Goal: Communication & Community: Answer question/provide support

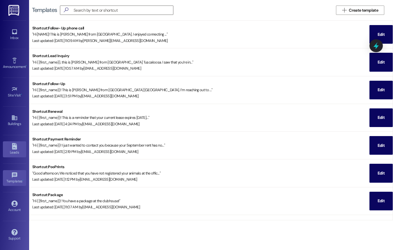
click at [12, 150] on div "Leads" at bounding box center [14, 152] width 29 height 6
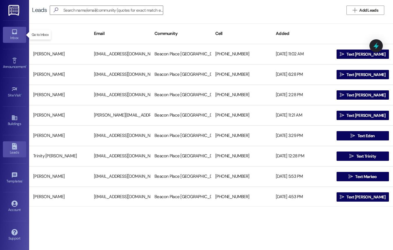
click at [15, 29] on icon at bounding box center [14, 32] width 6 height 6
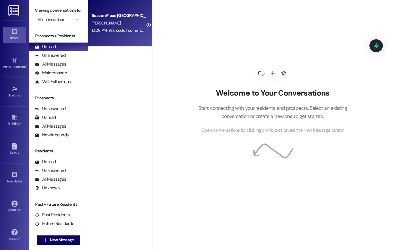
click at [121, 32] on div "12:08 PM: Yes, could I come [DATE]? Maybe around 4 or 4:30? 12:08 PM: Yes, coul…" at bounding box center [144, 30] width 104 height 5
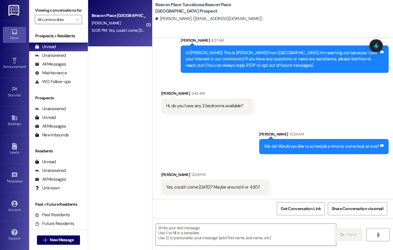
scroll to position [19, 0]
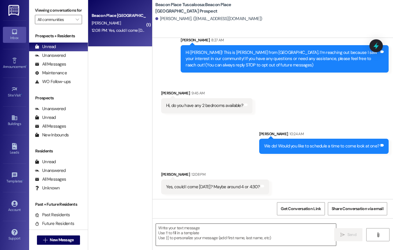
click at [210, 232] on textarea at bounding box center [246, 235] width 180 height 22
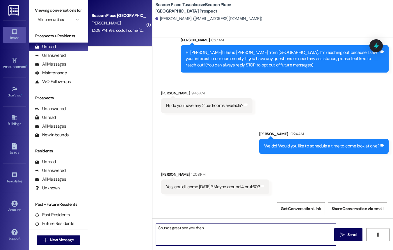
type textarea "Sounds great see you then!"
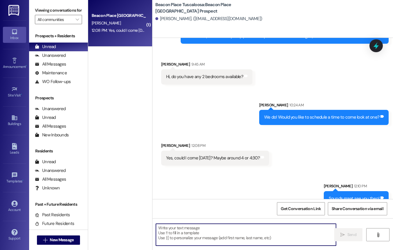
scroll to position [59, 0]
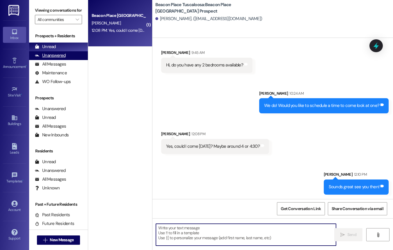
click at [50, 59] on div "Unanswered" at bounding box center [50, 55] width 31 height 6
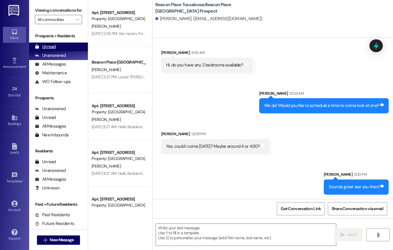
click at [59, 51] on div "Unread (0)" at bounding box center [58, 47] width 59 height 9
